Goal: Task Accomplishment & Management: Manage account settings

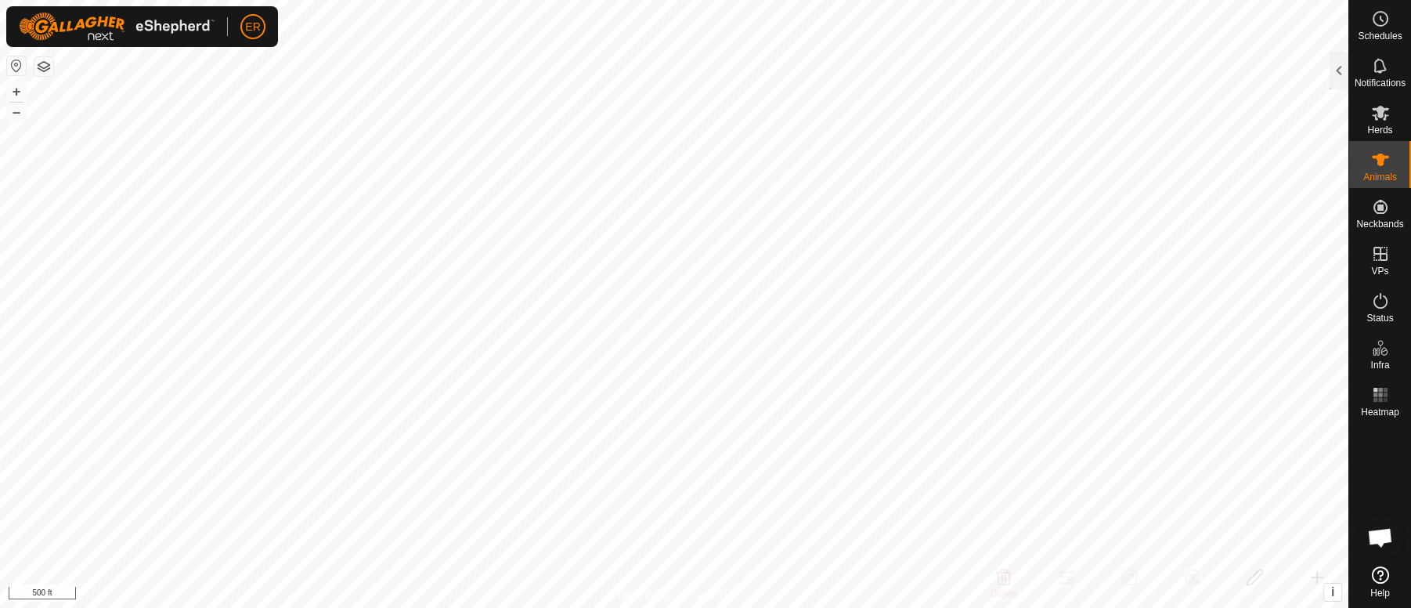
scroll to position [13041, 0]
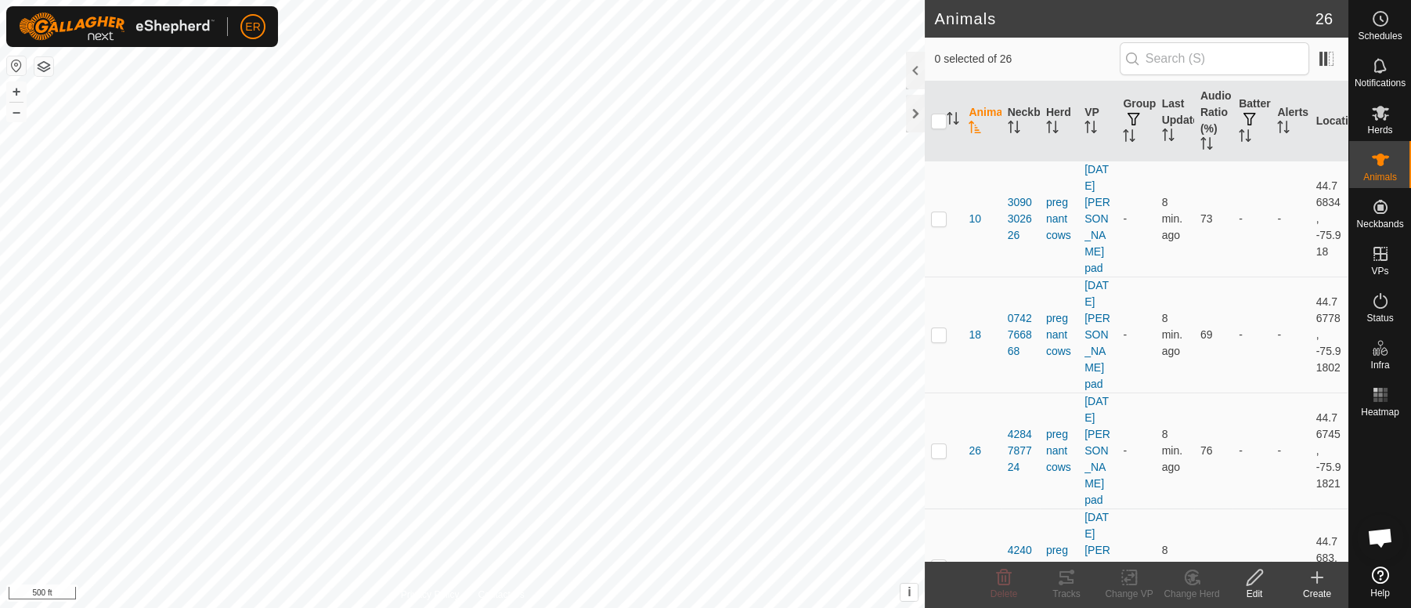
scroll to position [13041, 0]
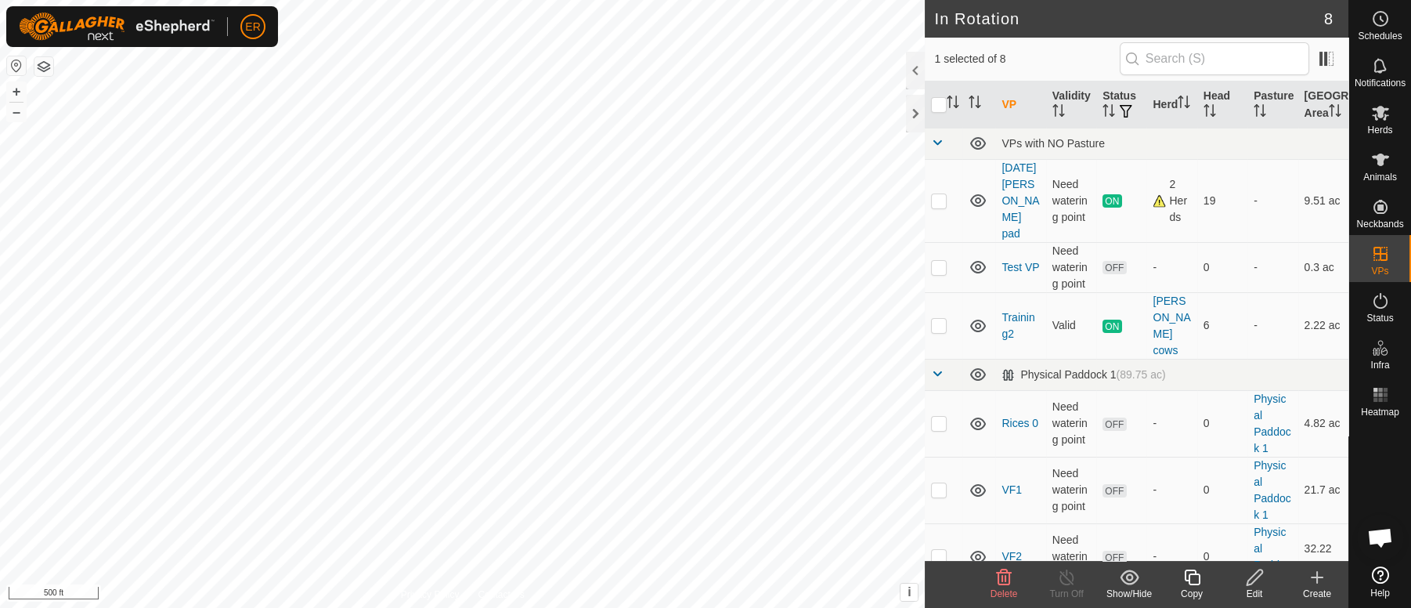
checkbox input "true"
checkbox input "false"
checkbox input "true"
checkbox input "false"
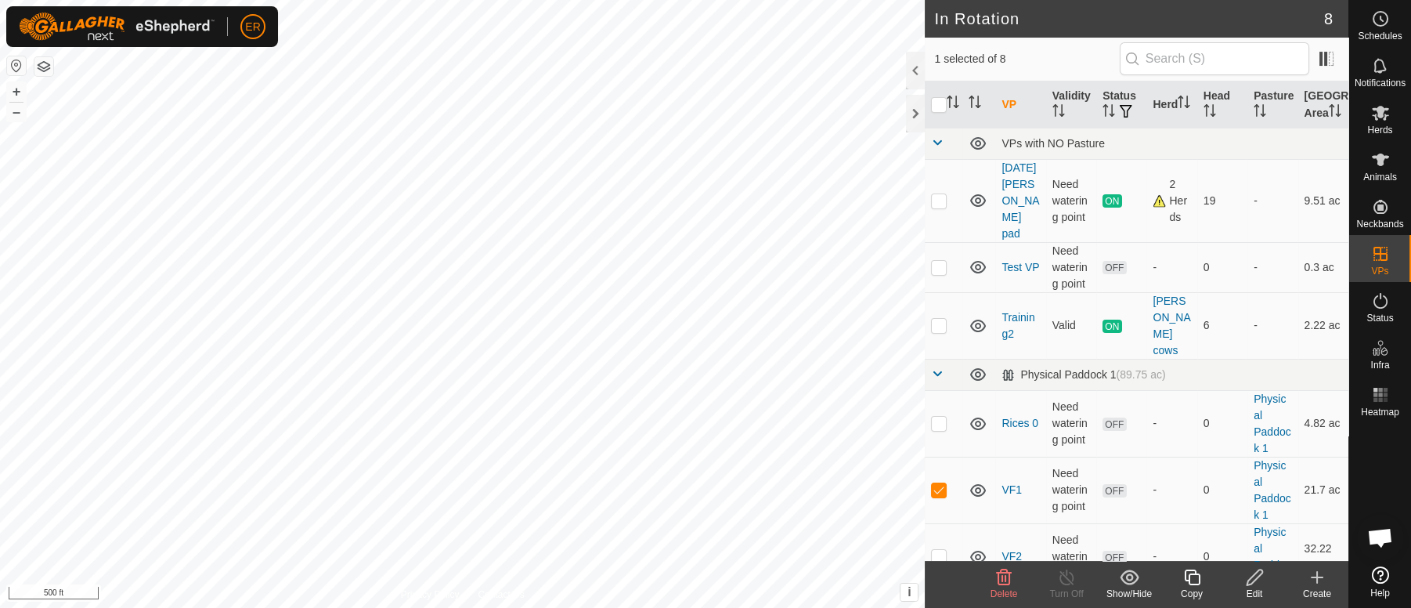
checkbox input "true"
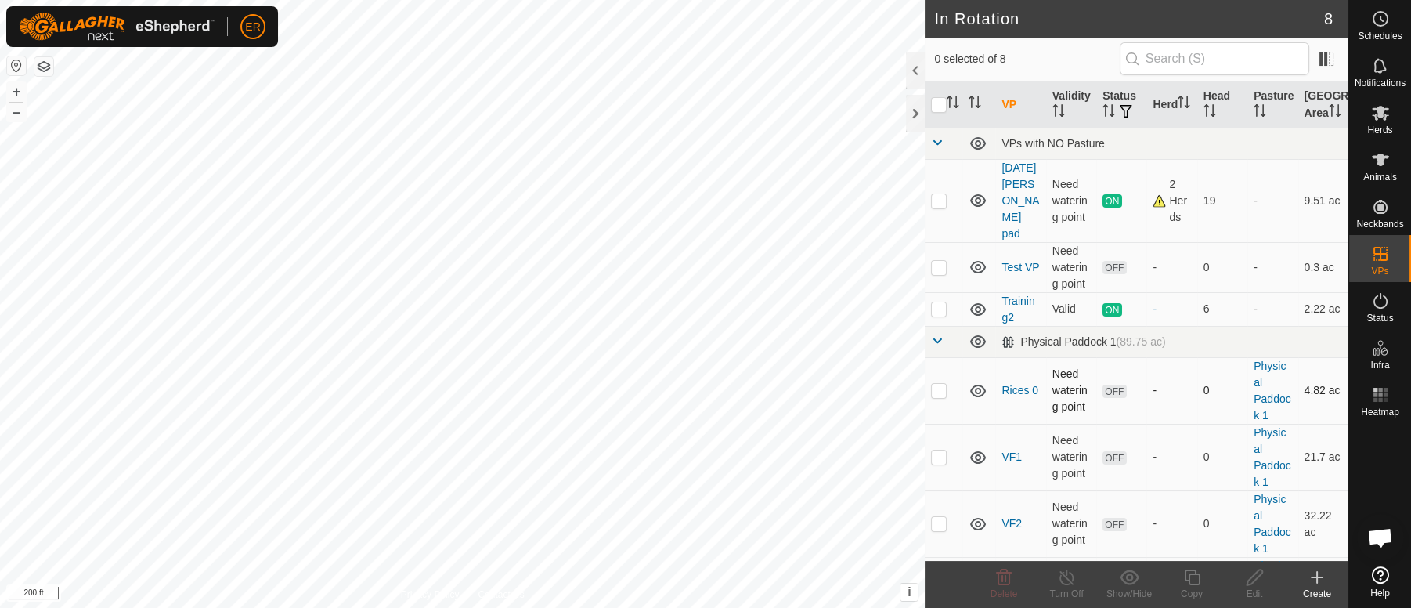
scroll to position [13041, 0]
click at [916, 113] on div at bounding box center [915, 114] width 19 height 38
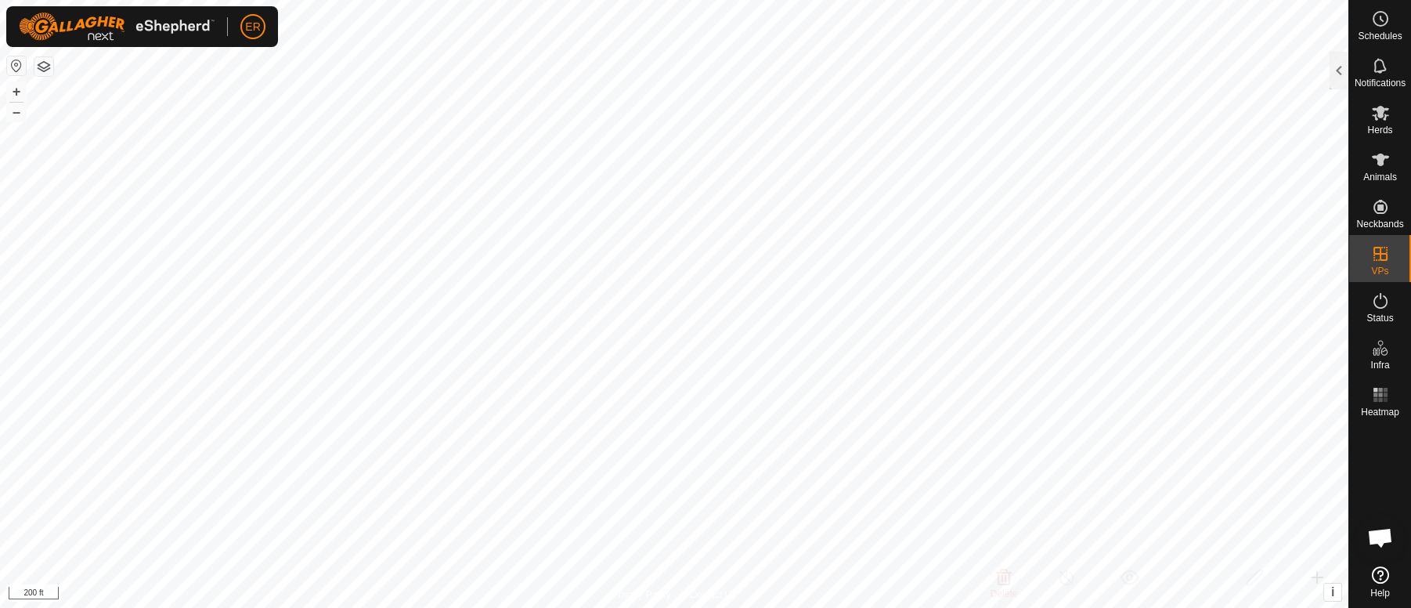
click at [1090, 607] on html "ER Schedules Notifications Herds Animals Neckbands VPs Status Infra Heatmap Hel…" at bounding box center [705, 304] width 1411 height 608
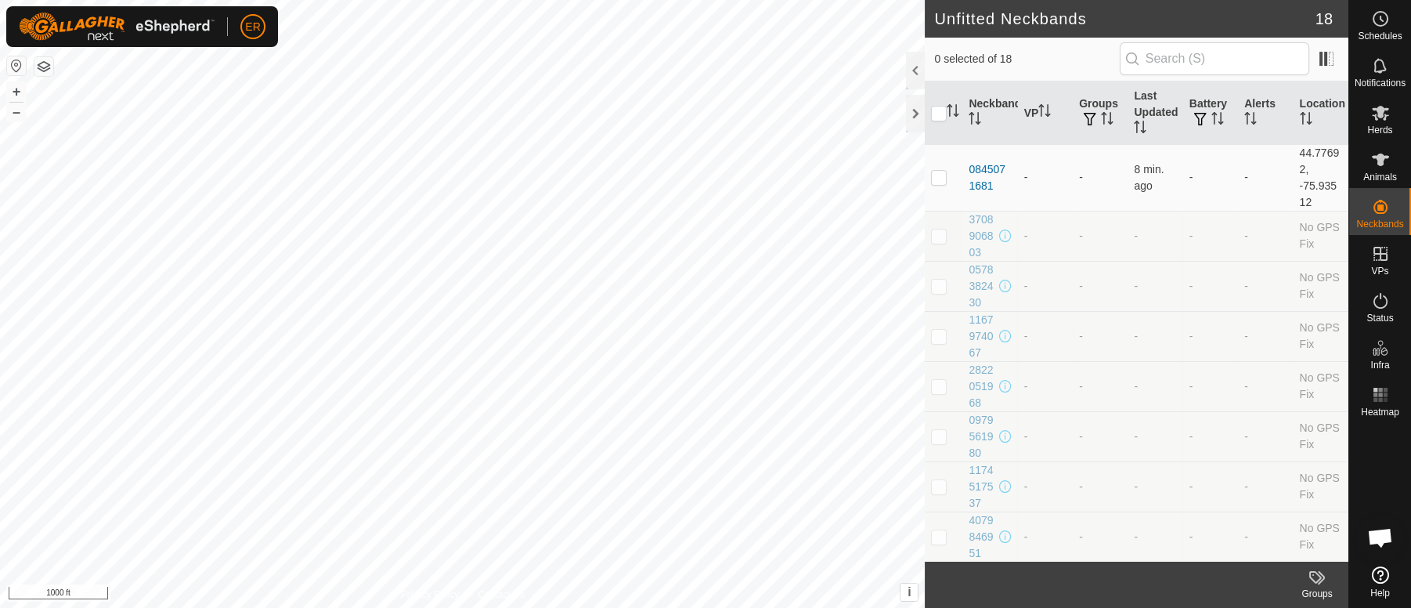
scroll to position [13041, 0]
